Goal: Navigation & Orientation: Find specific page/section

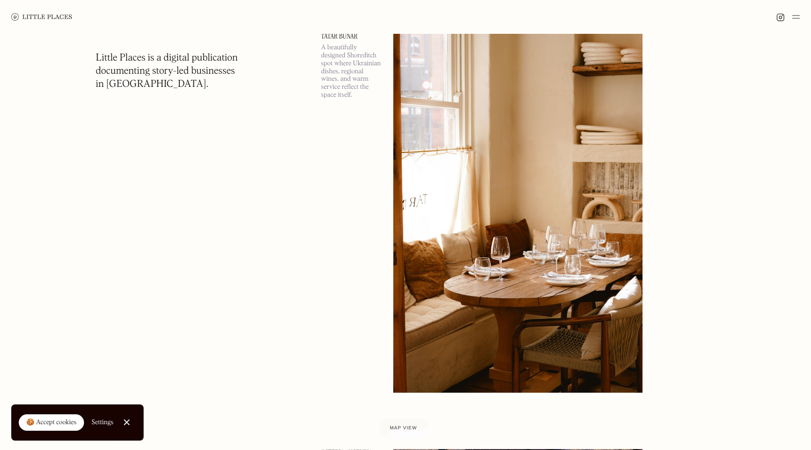
scroll to position [3387, 0]
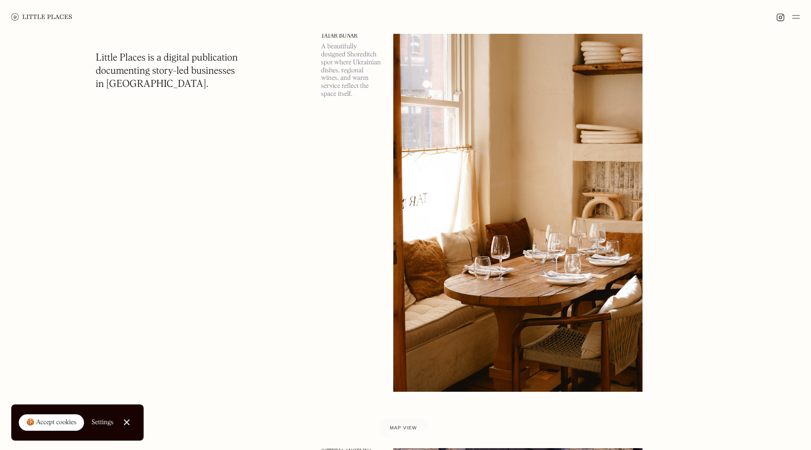
click at [458, 287] on img at bounding box center [517, 211] width 249 height 360
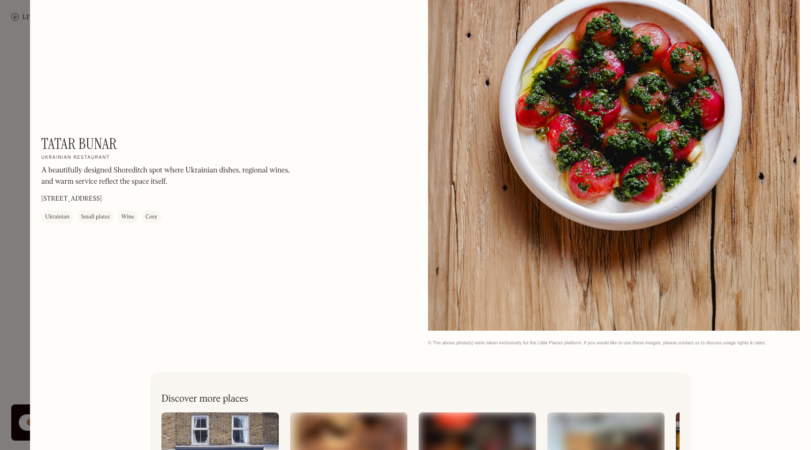
scroll to position [1219, 0]
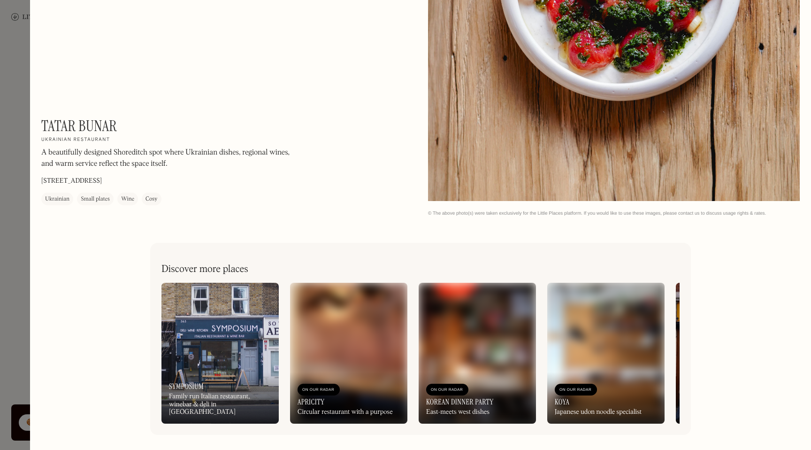
click at [0, 246] on div at bounding box center [405, 225] width 811 height 450
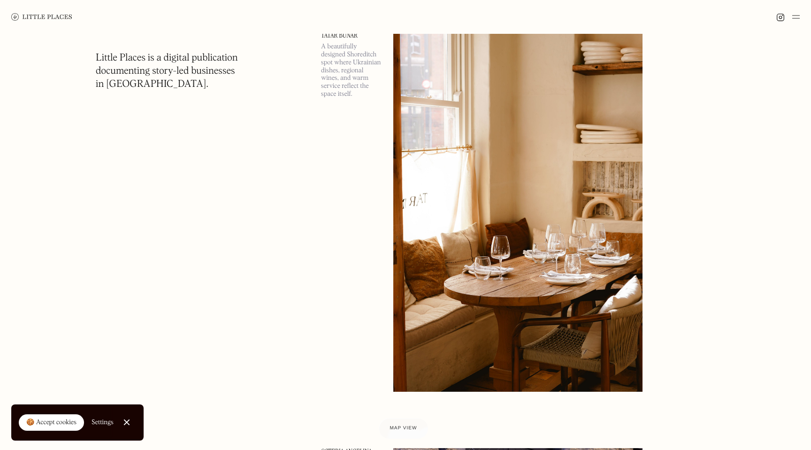
click at [61, 15] on img at bounding box center [41, 17] width 61 height 8
